Goal: Check status: Check status

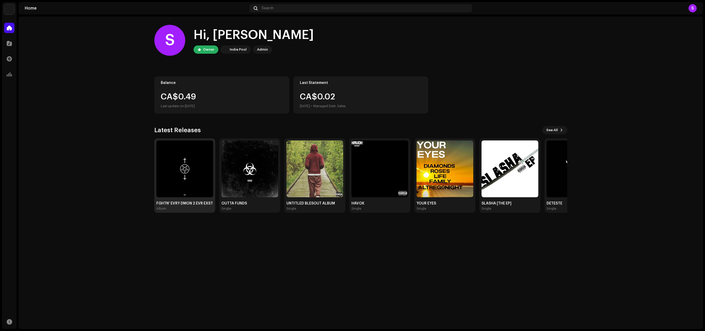
click at [203, 169] on img at bounding box center [184, 168] width 57 height 57
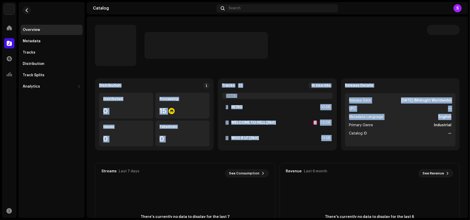
drag, startPoint x: 470, startPoint y: 64, endPoint x: 470, endPoint y: 114, distance: 50.0
click at [470, 114] on div "SIDDIOUSMUSIC Home Catalog Transactions Analytics Resources Overview Metadata T…" at bounding box center [235, 110] width 470 height 220
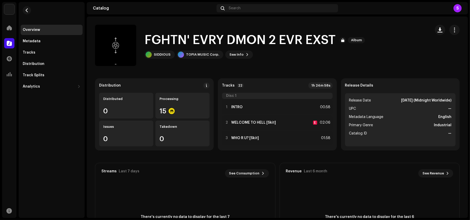
click at [463, 108] on div "Distribution Distributed 0 Processing 15 Issues 0 Takedown 0 Tracks 22 1h 24m 5…" at bounding box center [277, 172] width 381 height 188
drag, startPoint x: 330, startPoint y: 98, endPoint x: 330, endPoint y: 95, distance: 2.8
click at [330, 95] on div "Tracks 22 1h 24m 58s Disc 1 1 INTRO 00:58 2 WELCOME TO HELL [Skit] E 02:06 3 WH…" at bounding box center [277, 114] width 119 height 72
drag, startPoint x: 330, startPoint y: 95, endPoint x: 330, endPoint y: 110, distance: 14.4
click at [330, 110] on div "Tracks 22 1h 24m 58s Disc 1 1 INTRO 00:58 2 WELCOME TO HELL [Skit] E 02:06 3 WH…" at bounding box center [277, 114] width 119 height 72
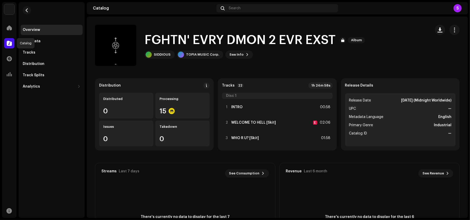
click at [9, 41] on span at bounding box center [9, 43] width 5 height 4
